Goal: Find specific page/section: Find specific page/section

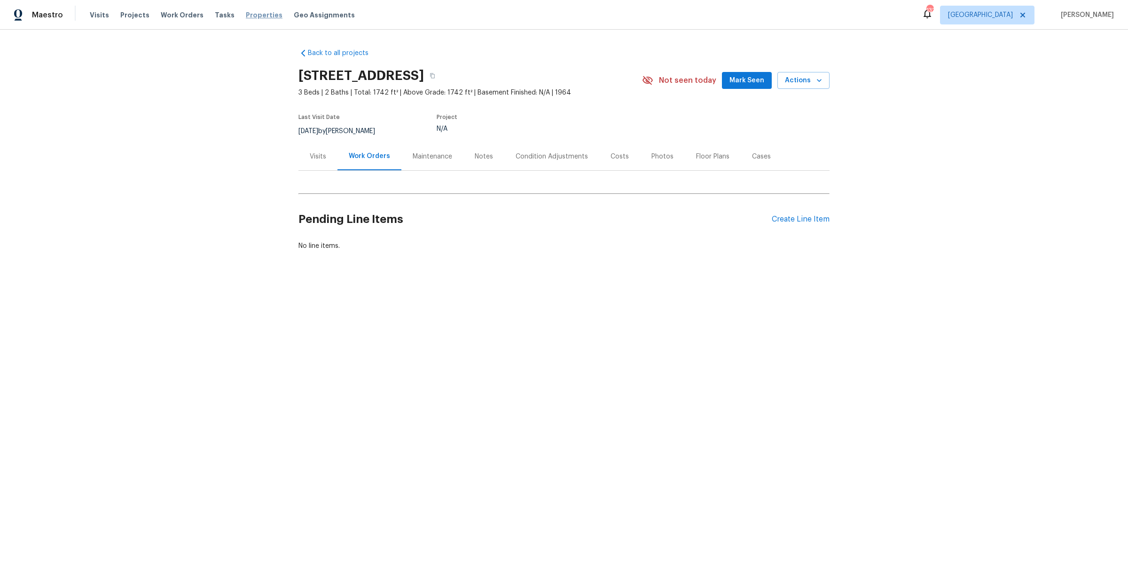
click at [246, 16] on span "Properties" at bounding box center [264, 14] width 37 height 9
click at [540, 154] on div "Condition Adjustments" at bounding box center [552, 156] width 72 height 9
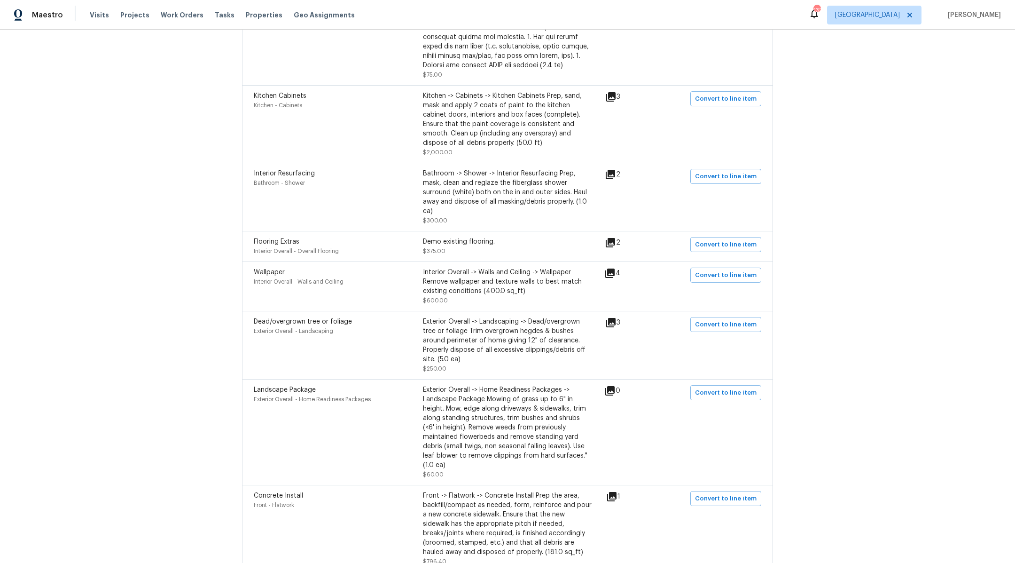
scroll to position [994, 0]
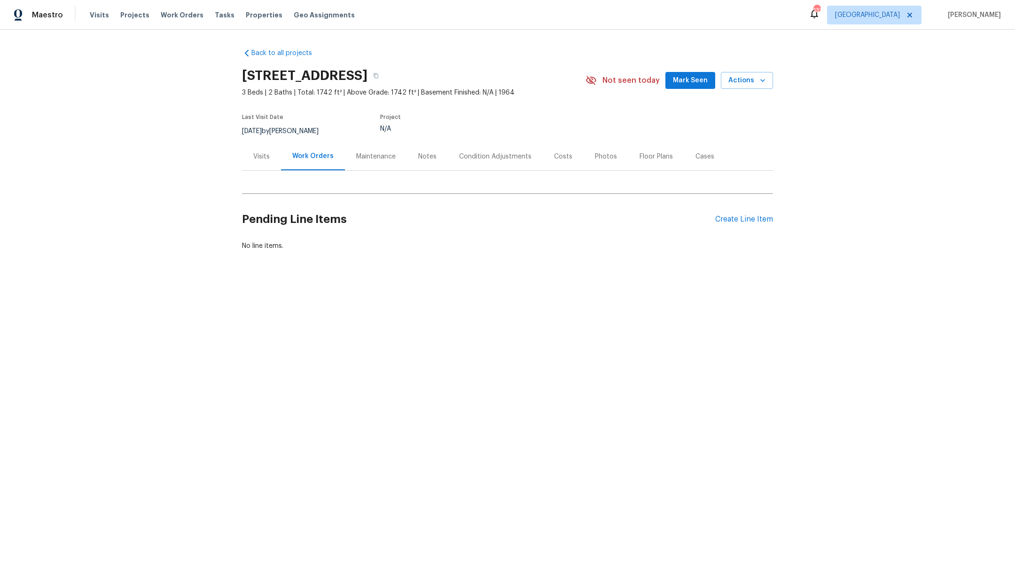
click at [508, 160] on div "Condition Adjustments" at bounding box center [495, 156] width 72 height 9
click at [490, 163] on div "Condition Adjustments" at bounding box center [495, 156] width 95 height 28
